Goal: Check status: Check status

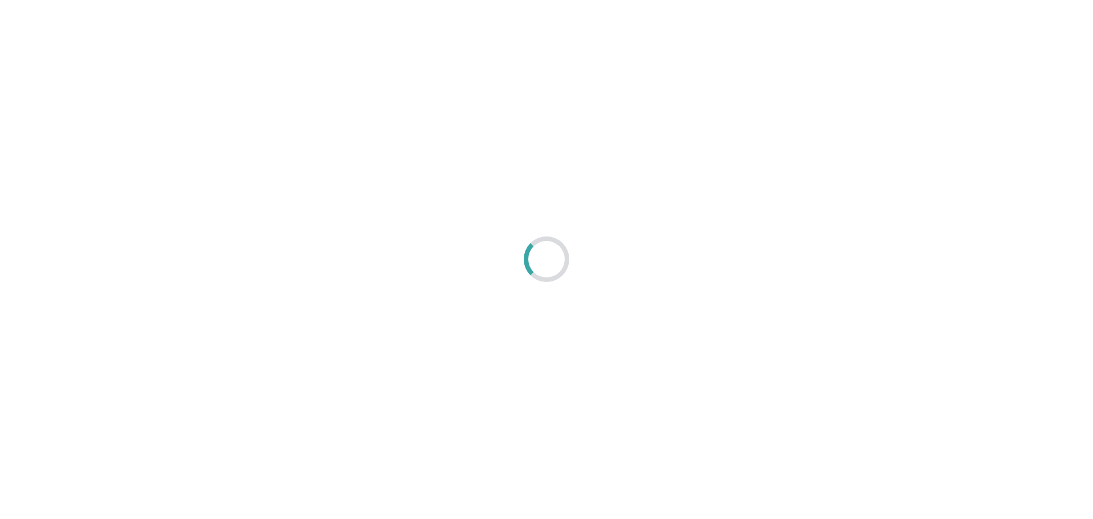
click at [298, 191] on div at bounding box center [546, 259] width 1093 height 519
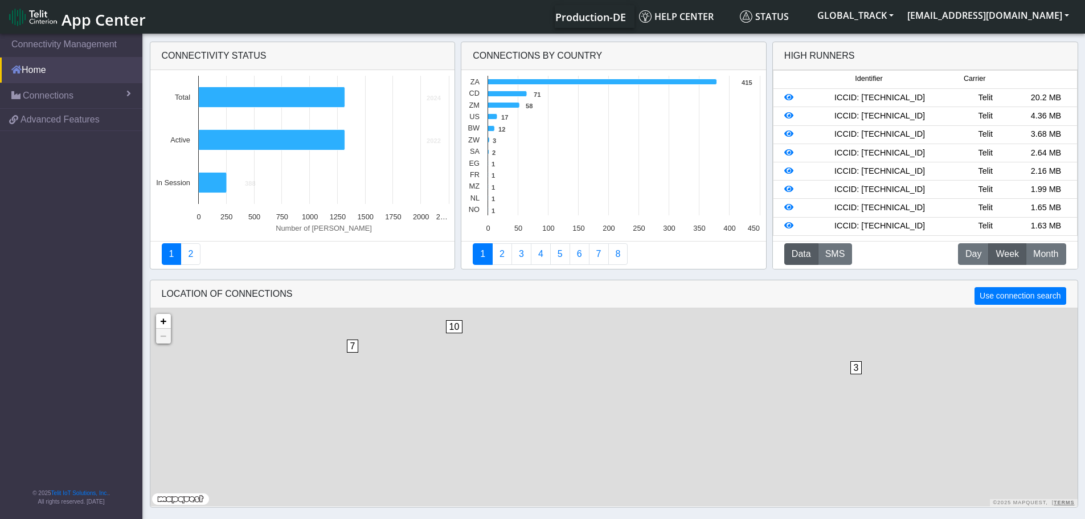
click at [47, 75] on link "Home" at bounding box center [71, 70] width 142 height 25
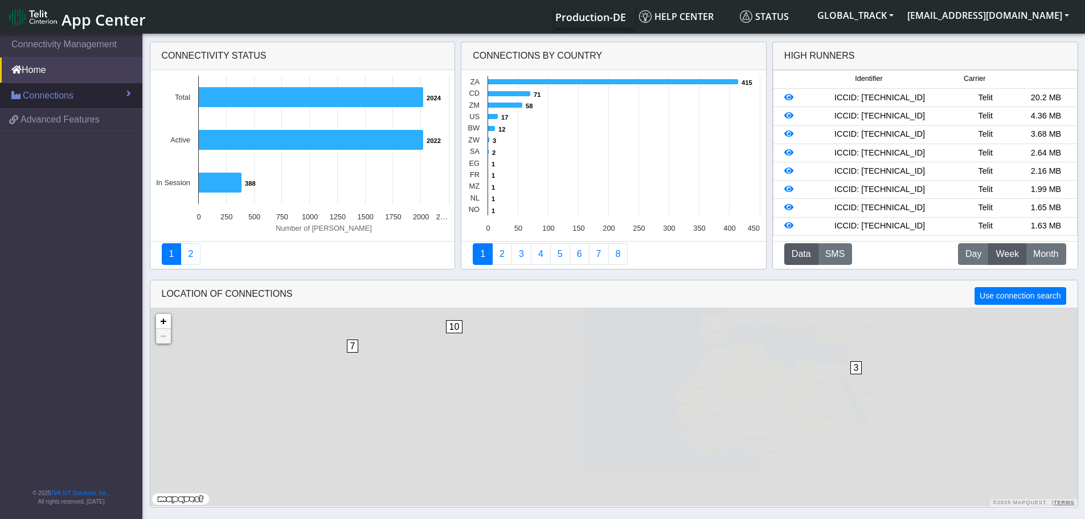
click at [60, 97] on span "Connections" at bounding box center [48, 96] width 51 height 14
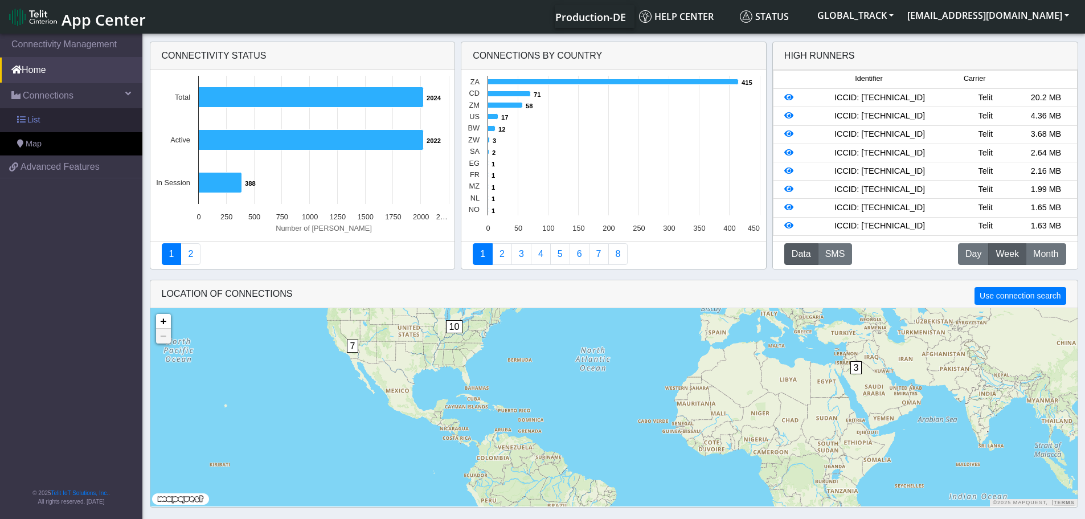
click at [51, 123] on link "List" at bounding box center [71, 120] width 142 height 24
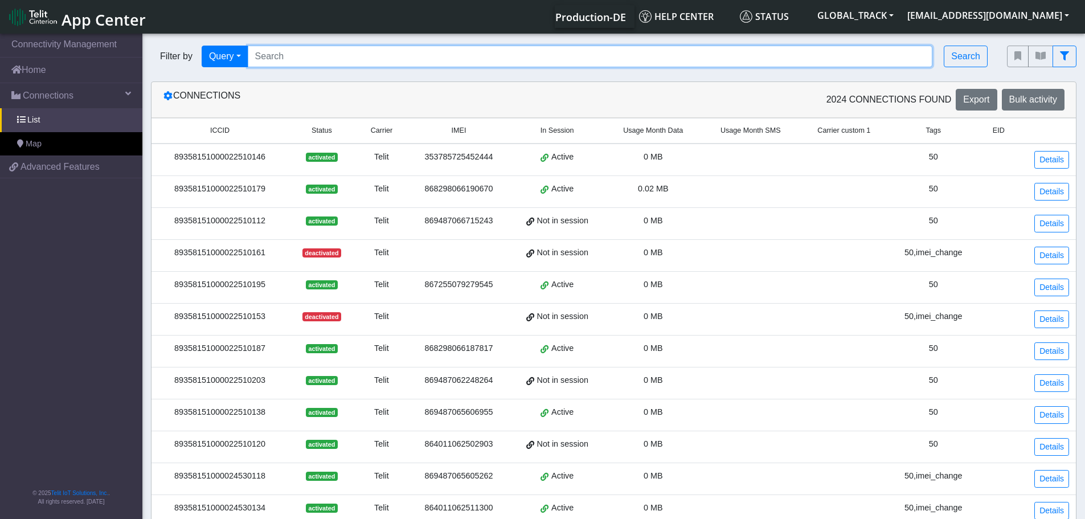
click at [285, 58] on input "Search..." at bounding box center [590, 57] width 685 height 22
paste input "867255079280527"
type input "867255079280527"
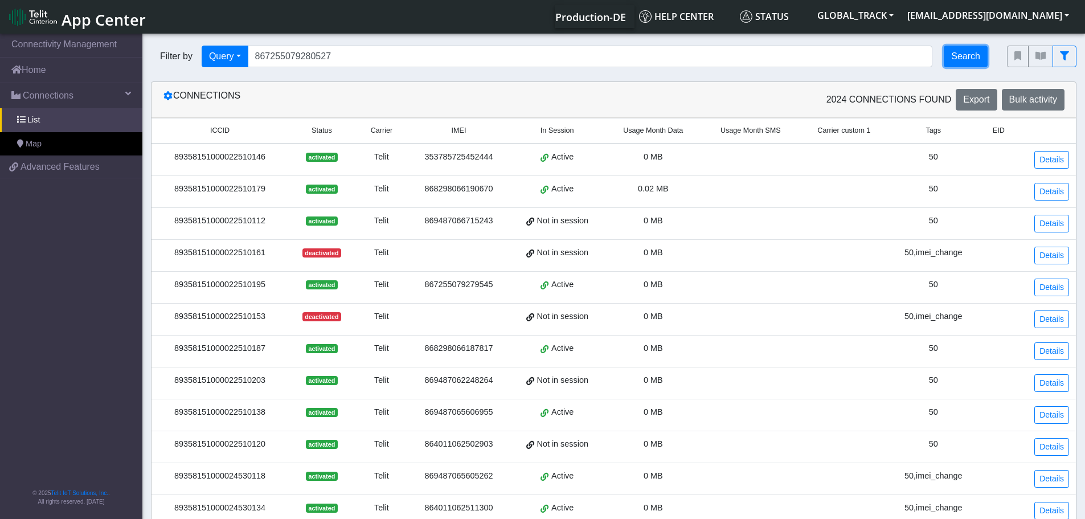
click at [973, 50] on button "Search" at bounding box center [966, 57] width 44 height 22
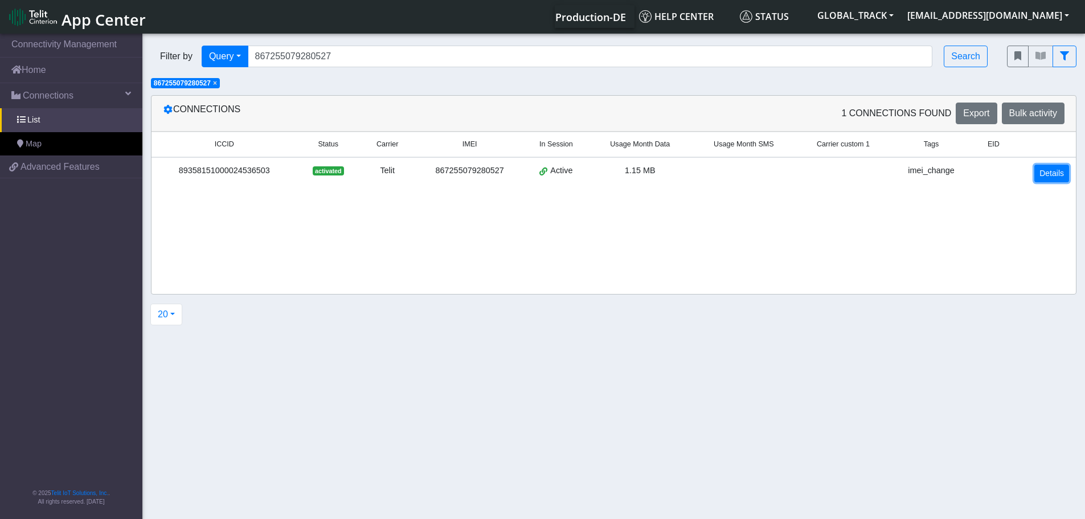
click at [1047, 171] on link "Details" at bounding box center [1051, 174] width 35 height 18
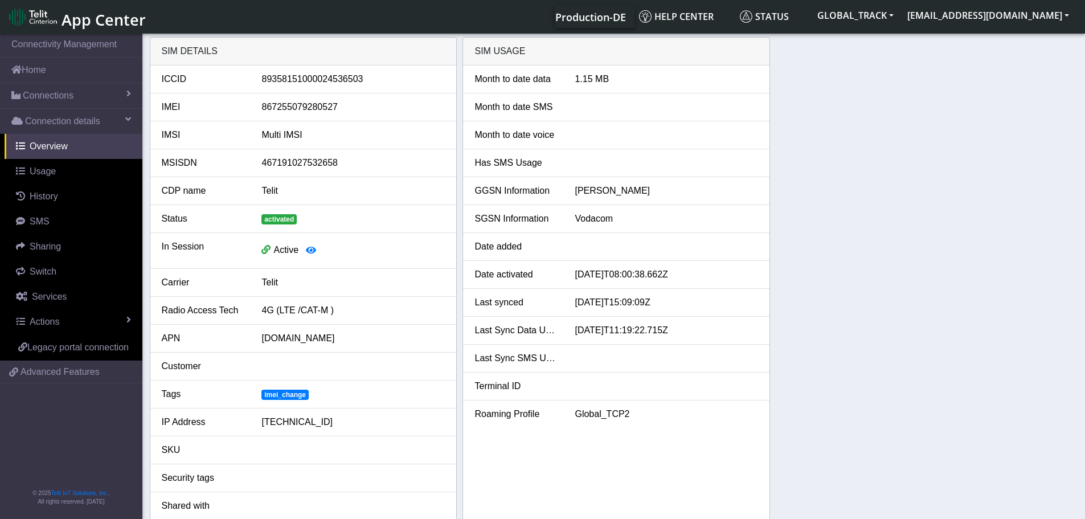
drag, startPoint x: 679, startPoint y: 305, endPoint x: 466, endPoint y: 305, distance: 213.0
click at [466, 305] on div "Last synced [DATE]T15:09:09Z" at bounding box center [616, 303] width 301 height 14
copy div "Last synced [DATE]T15:09:09Z"
click at [841, 154] on div "SIM details ICCID [TECHNICAL_ID] IMEI [TECHNICAL_ID] IMSI Multi IMSI MSISDN 467…" at bounding box center [614, 281] width 928 height 489
